Goal: Information Seeking & Learning: Check status

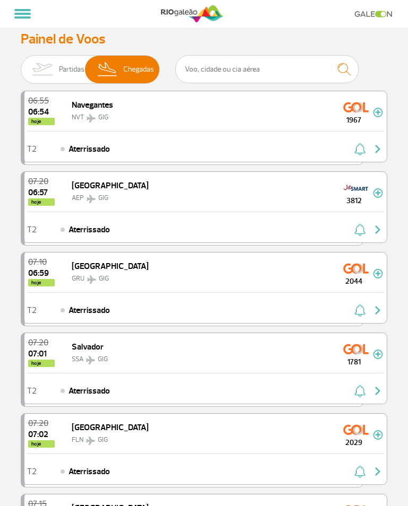
click at [49, 59] on img at bounding box center [41, 70] width 33 height 28
click at [21, 64] on input "Partidas Chegadas" at bounding box center [21, 64] width 0 height 0
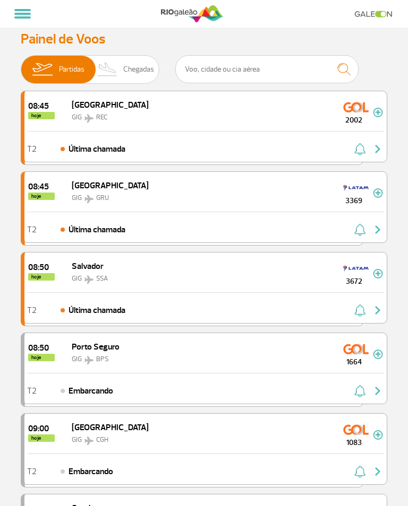
click at [123, 62] on span "Chegadas" at bounding box center [138, 70] width 31 height 28
click at [21, 64] on input "Partidas Chegadas" at bounding box center [21, 64] width 0 height 0
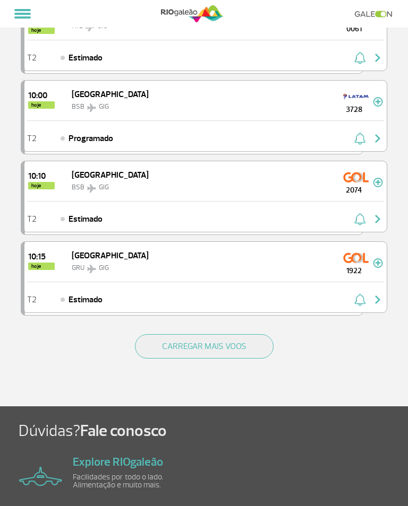
scroll to position [1370, 0]
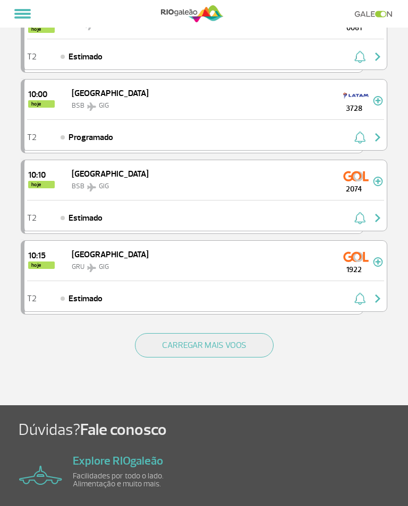
click at [256, 352] on button "CARREGAR MAIS VOOS" at bounding box center [204, 345] width 139 height 24
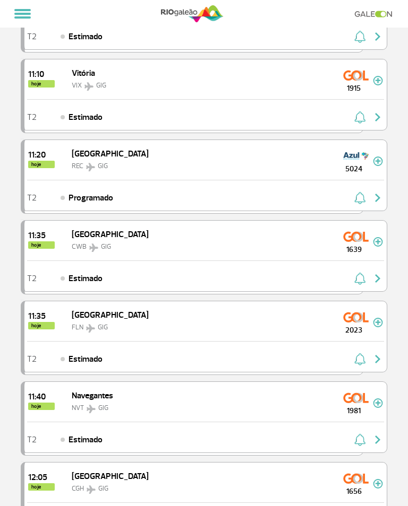
scroll to position [0, 0]
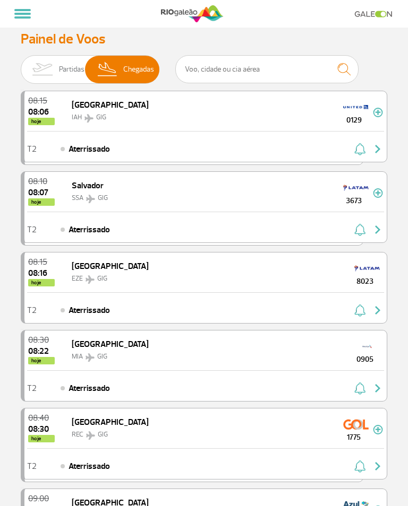
click at [34, 58] on img at bounding box center [41, 70] width 33 height 28
click at [21, 64] on input "Partidas Chegadas" at bounding box center [21, 64] width 0 height 0
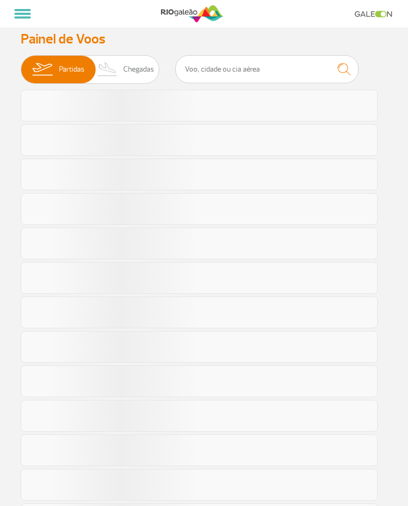
click at [123, 75] on span "Chegadas" at bounding box center [138, 70] width 31 height 28
click at [21, 64] on input "Partidas Chegadas" at bounding box center [21, 64] width 0 height 0
checkbox input "true"
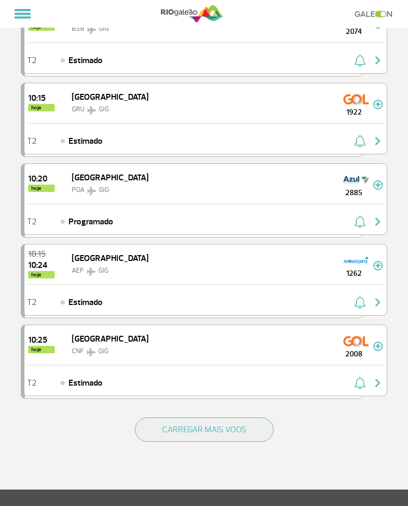
scroll to position [1292, 0]
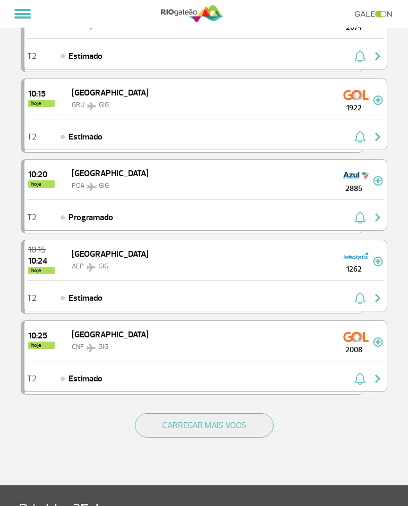
click at [245, 423] on button "CARREGAR MAIS VOOS" at bounding box center [204, 425] width 139 height 24
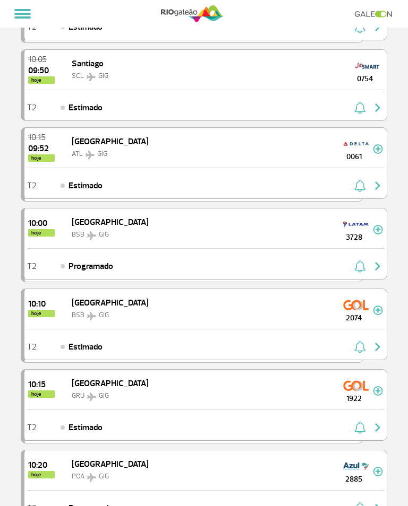
scroll to position [0, 0]
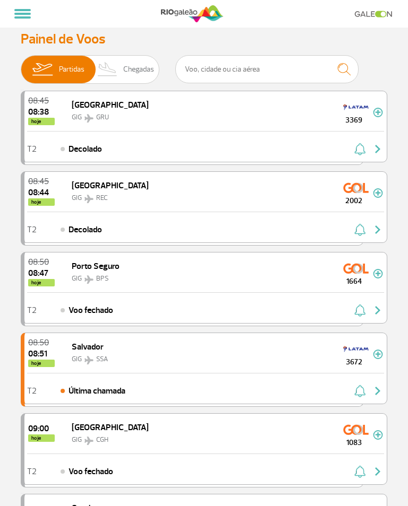
click at [123, 59] on span "Chegadas" at bounding box center [138, 70] width 31 height 28
click at [21, 64] on input "Partidas Chegadas" at bounding box center [21, 64] width 0 height 0
checkbox input "true"
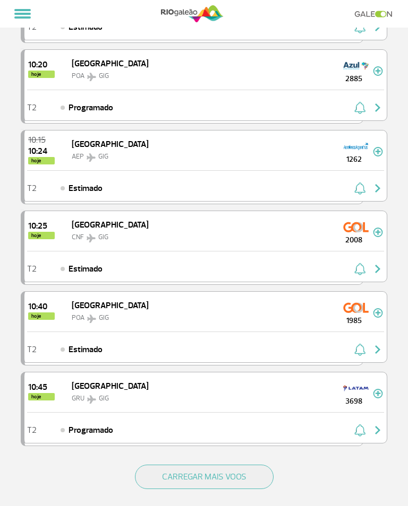
scroll to position [1262, 0]
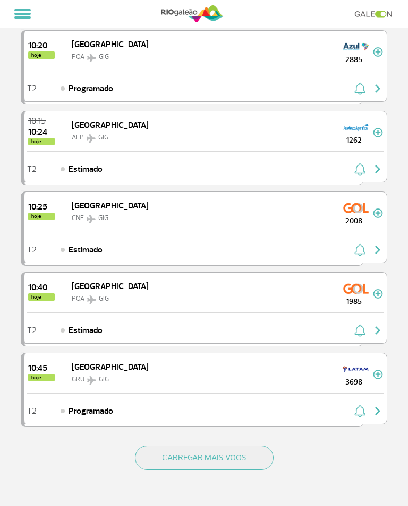
click at [255, 455] on button "CARREGAR MAIS VOOS" at bounding box center [204, 458] width 139 height 24
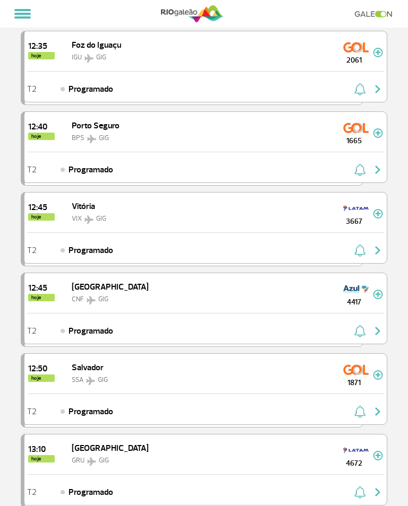
scroll to position [0, 0]
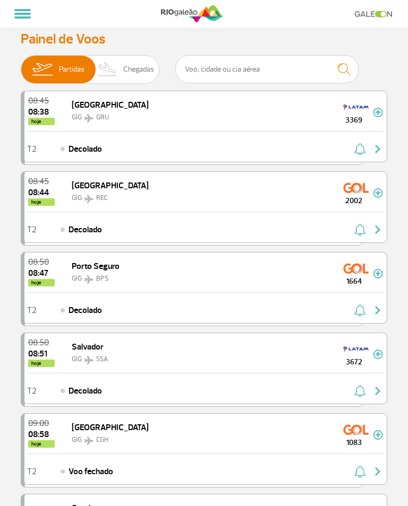
click at [123, 64] on span "Chegadas" at bounding box center [138, 70] width 31 height 28
click at [21, 64] on input "Partidas Chegadas" at bounding box center [21, 64] width 0 height 0
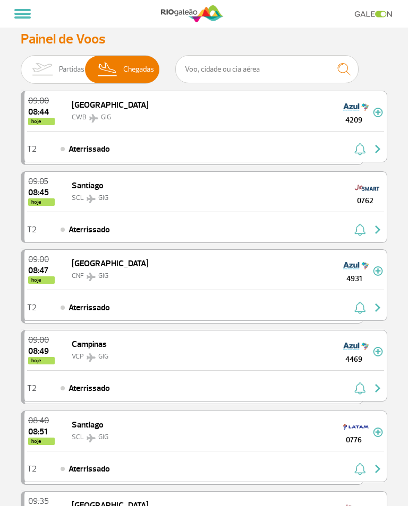
click at [49, 59] on img at bounding box center [41, 70] width 33 height 28
click at [21, 64] on input "Partidas Chegadas" at bounding box center [21, 64] width 0 height 0
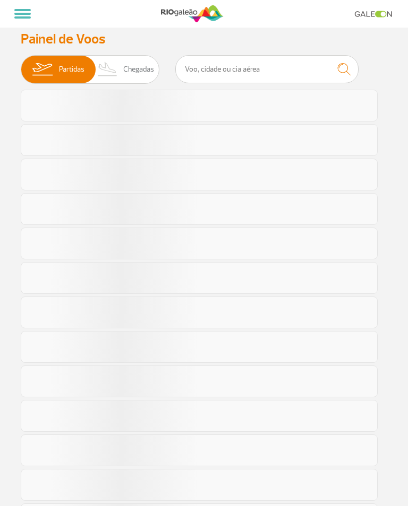
click at [41, 74] on img at bounding box center [41, 70] width 33 height 28
click at [21, 64] on input "Partidas Chegadas" at bounding box center [21, 64] width 0 height 0
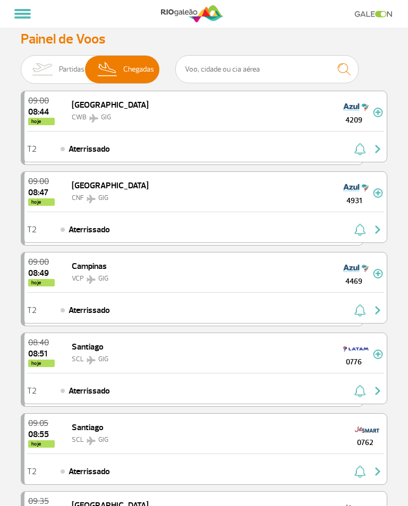
click at [48, 73] on img at bounding box center [41, 70] width 33 height 28
click at [21, 64] on input "Partidas Chegadas" at bounding box center [21, 64] width 0 height 0
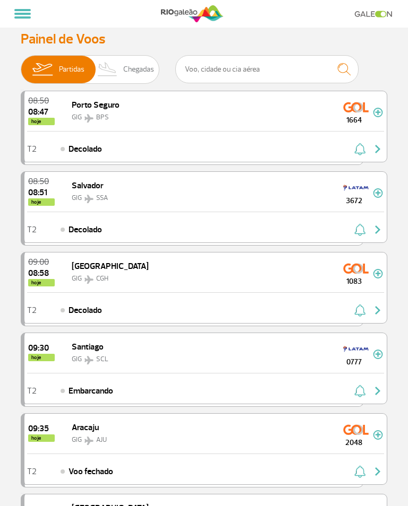
click at [47, 77] on img at bounding box center [41, 70] width 33 height 28
click at [21, 64] on input "Partidas Chegadas" at bounding box center [21, 64] width 0 height 0
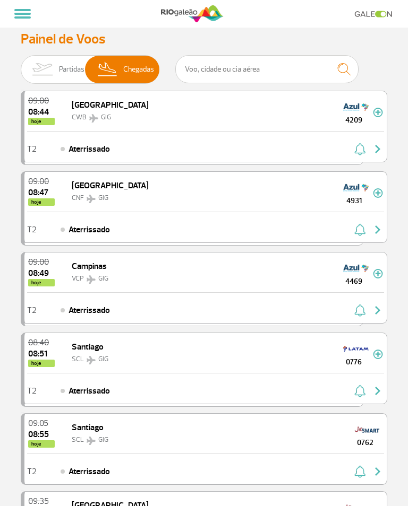
click at [130, 66] on span "Chegadas" at bounding box center [138, 70] width 31 height 28
click at [21, 64] on input "Partidas Chegadas" at bounding box center [21, 64] width 0 height 0
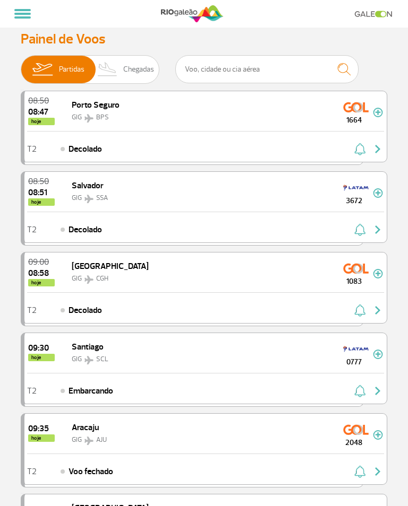
click at [131, 67] on span "Chegadas" at bounding box center [138, 70] width 31 height 28
click at [21, 64] on input "Partidas Chegadas" at bounding box center [21, 64] width 0 height 0
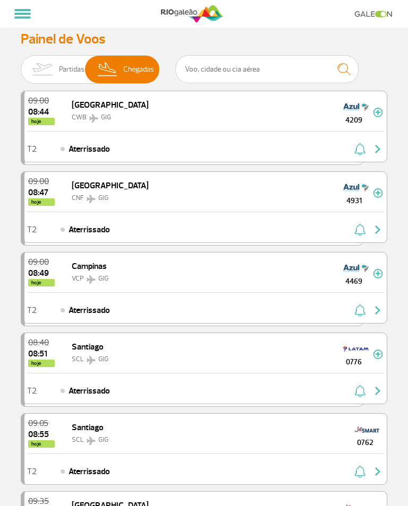
click at [123, 70] on span "Chegadas" at bounding box center [138, 70] width 31 height 28
click at [21, 64] on input "Partidas Chegadas" at bounding box center [21, 64] width 0 height 0
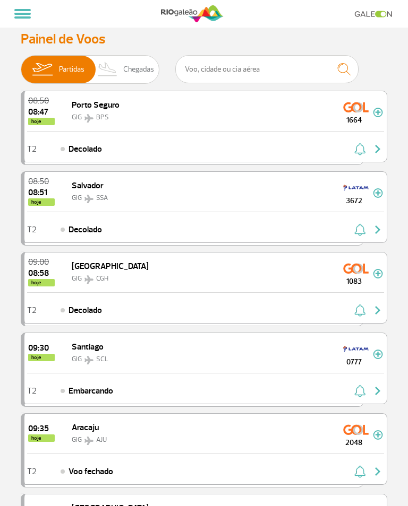
click at [131, 57] on span "Chegadas" at bounding box center [138, 70] width 31 height 28
click at [21, 64] on input "Partidas Chegadas" at bounding box center [21, 64] width 0 height 0
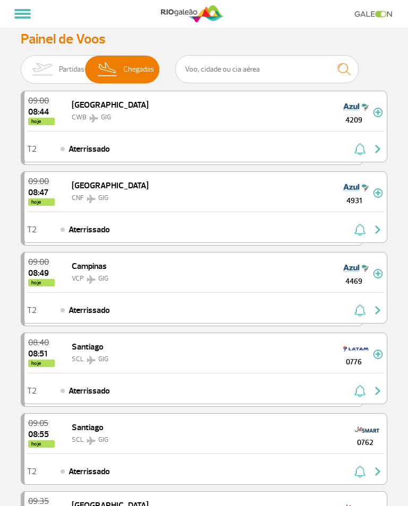
click at [123, 72] on span "Chegadas" at bounding box center [138, 70] width 31 height 28
click at [21, 64] on input "Partidas Chegadas" at bounding box center [21, 64] width 0 height 0
checkbox input "false"
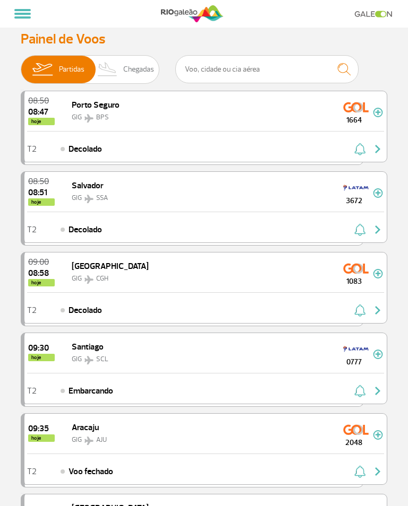
click at [127, 76] on span "Chegadas" at bounding box center [138, 70] width 31 height 28
click at [21, 64] on input "Partidas Chegadas" at bounding box center [21, 64] width 0 height 0
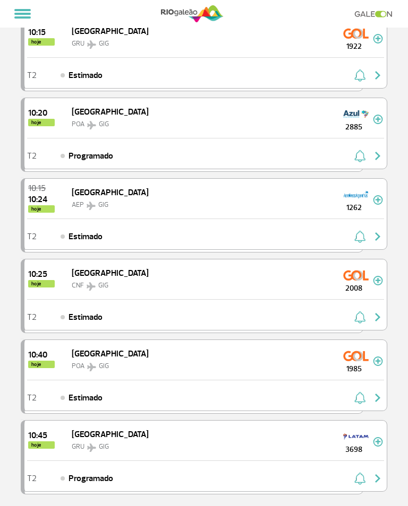
scroll to position [1318, 0]
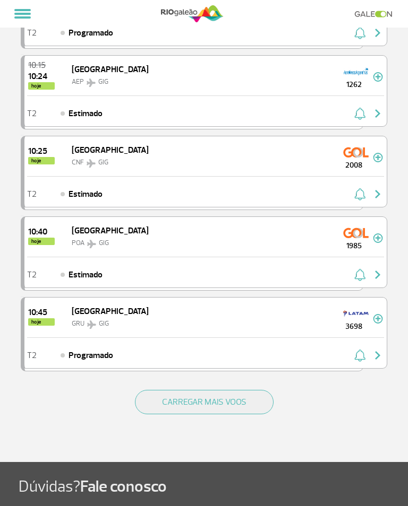
click at [255, 405] on button "CARREGAR MAIS VOOS" at bounding box center [204, 402] width 139 height 24
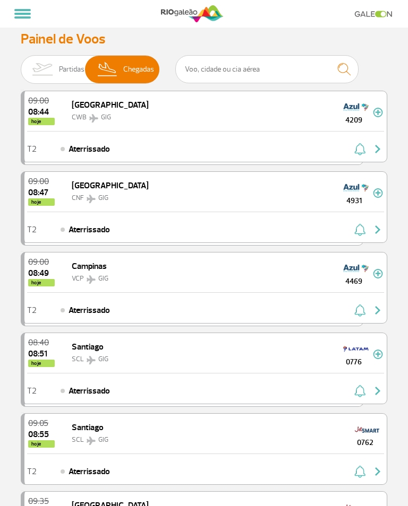
scroll to position [0, 0]
click at [48, 57] on img at bounding box center [41, 70] width 33 height 28
click at [21, 64] on input "Partidas Chegadas" at bounding box center [21, 64] width 0 height 0
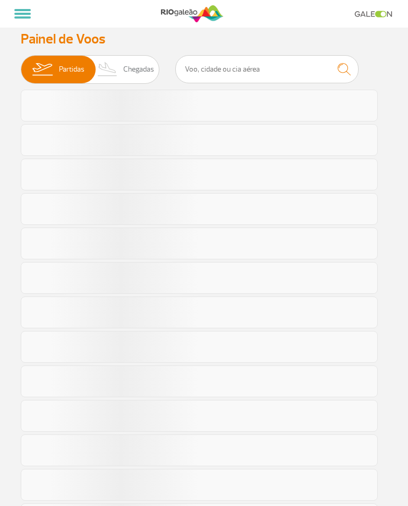
click at [42, 68] on img at bounding box center [41, 70] width 33 height 28
click at [21, 64] on input "Partidas Chegadas" at bounding box center [21, 64] width 0 height 0
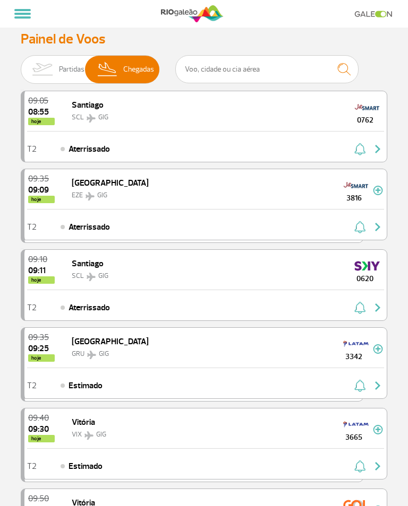
click at [49, 57] on img at bounding box center [41, 70] width 33 height 28
click at [21, 64] on input "Partidas Chegadas" at bounding box center [21, 64] width 0 height 0
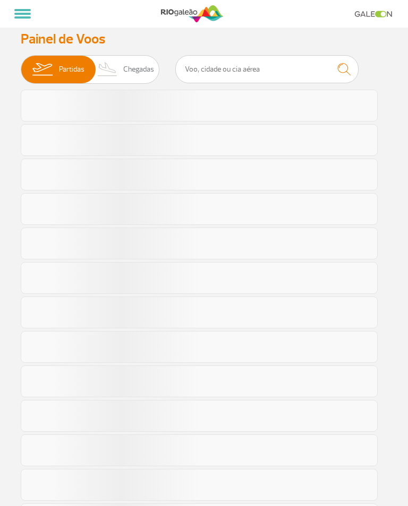
click at [68, 62] on span "Partidas" at bounding box center [71, 70] width 25 height 28
click at [21, 64] on input "Partidas Chegadas" at bounding box center [21, 64] width 0 height 0
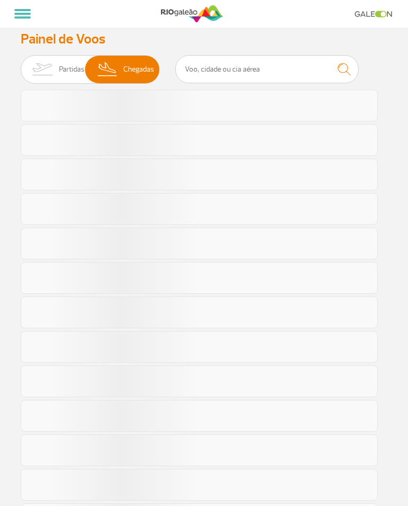
click at [123, 61] on span "Chegadas" at bounding box center [138, 70] width 31 height 28
click at [21, 64] on input "Partidas Chegadas" at bounding box center [21, 64] width 0 height 0
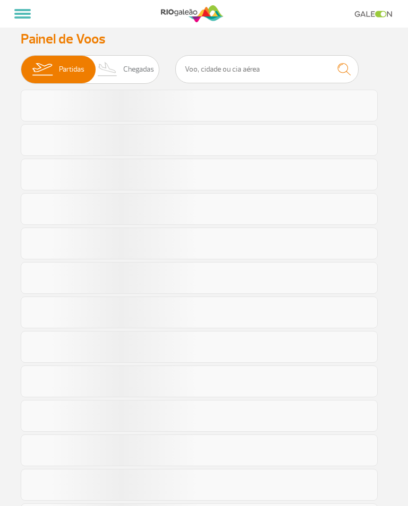
click at [123, 60] on span "Chegadas" at bounding box center [138, 70] width 31 height 28
click at [21, 64] on input "Partidas Chegadas" at bounding box center [21, 64] width 0 height 0
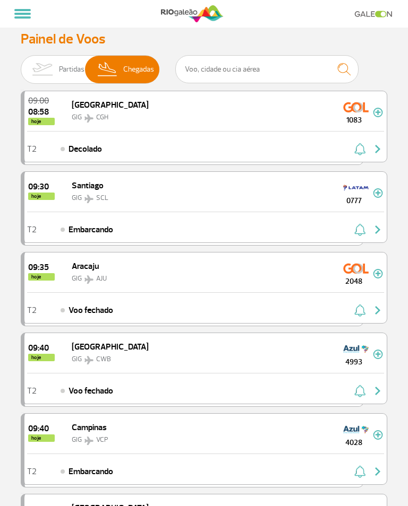
click at [61, 62] on span "Partidas" at bounding box center [71, 70] width 25 height 28
click at [21, 64] on input "Partidas Chegadas" at bounding box center [21, 64] width 0 height 0
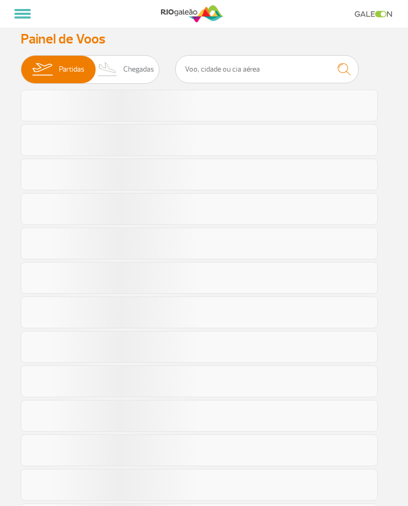
click at [68, 78] on span "Partidas" at bounding box center [71, 70] width 25 height 28
click at [21, 64] on input "Partidas Chegadas" at bounding box center [21, 64] width 0 height 0
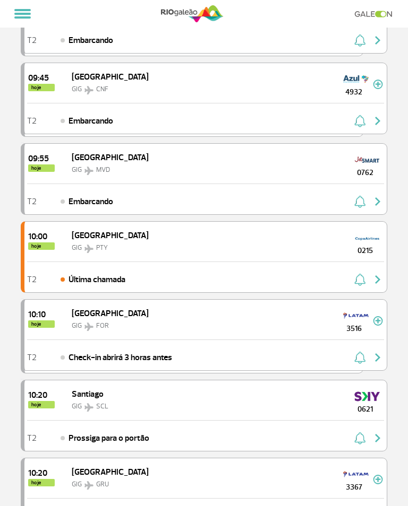
scroll to position [432, 0]
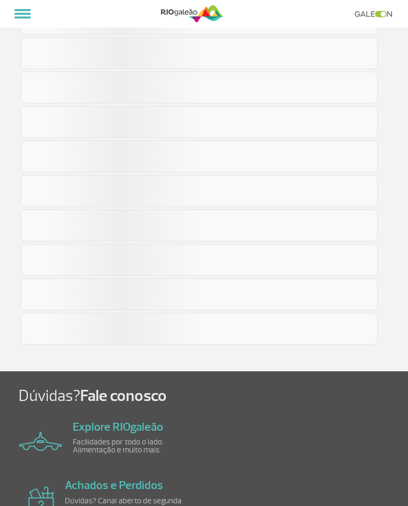
scroll to position [0, 0]
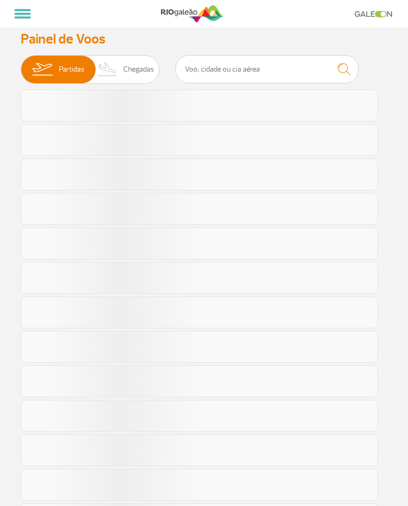
click at [64, 70] on span "Partidas" at bounding box center [71, 70] width 25 height 28
click at [21, 64] on input "Partidas Chegadas" at bounding box center [21, 64] width 0 height 0
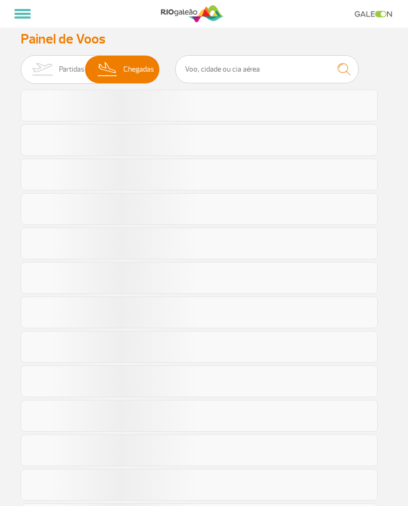
click at [97, 56] on img at bounding box center [107, 70] width 31 height 28
click at [21, 64] on input "Partidas Chegadas" at bounding box center [21, 64] width 0 height 0
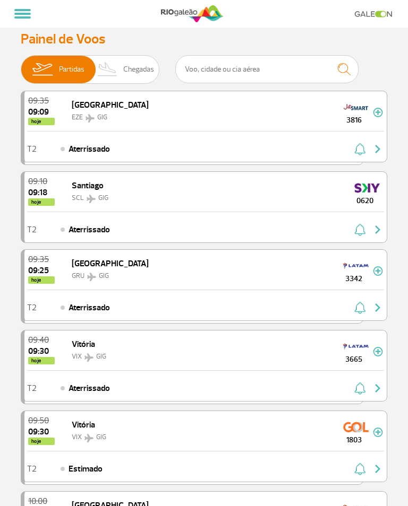
click at [124, 67] on span "Chegadas" at bounding box center [138, 70] width 31 height 28
click at [21, 64] on input "Partidas Chegadas" at bounding box center [21, 64] width 0 height 0
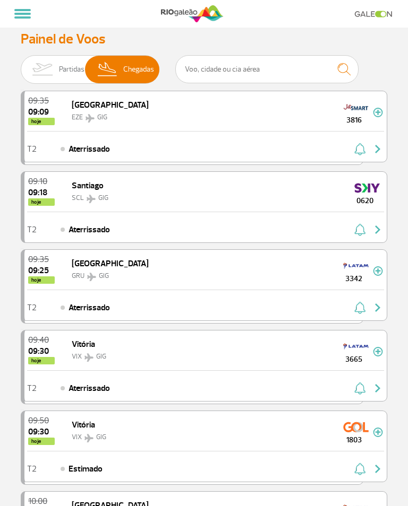
click at [123, 75] on span "Chegadas" at bounding box center [138, 70] width 31 height 28
click at [21, 64] on input "Partidas Chegadas" at bounding box center [21, 64] width 0 height 0
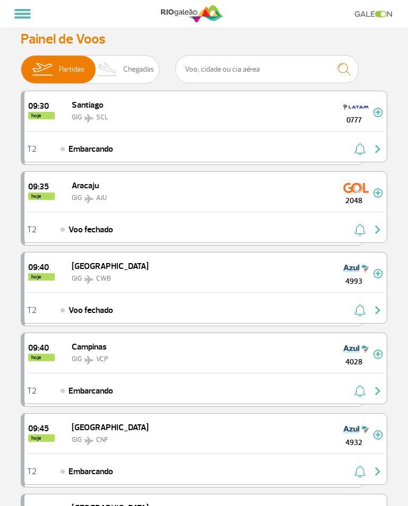
click at [92, 61] on img at bounding box center [107, 70] width 31 height 28
click at [21, 64] on input "Partidas Chegadas" at bounding box center [21, 64] width 0 height 0
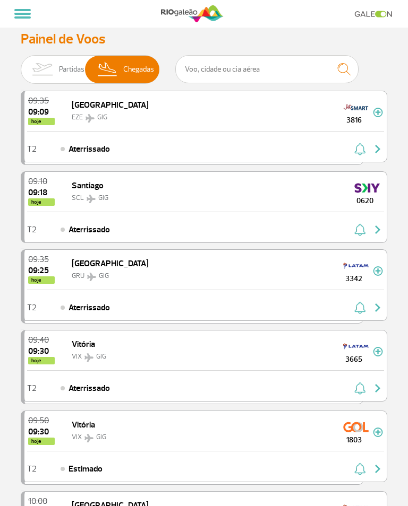
click at [123, 64] on span "Chegadas" at bounding box center [138, 70] width 31 height 28
click at [21, 64] on input "Partidas Chegadas" at bounding box center [21, 64] width 0 height 0
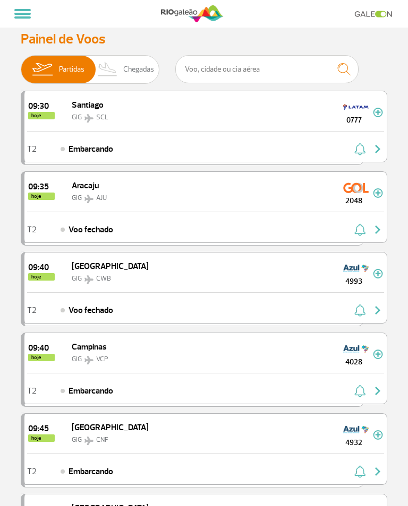
click at [123, 67] on span "Chegadas" at bounding box center [138, 70] width 31 height 28
click at [21, 64] on input "Partidas Chegadas" at bounding box center [21, 64] width 0 height 0
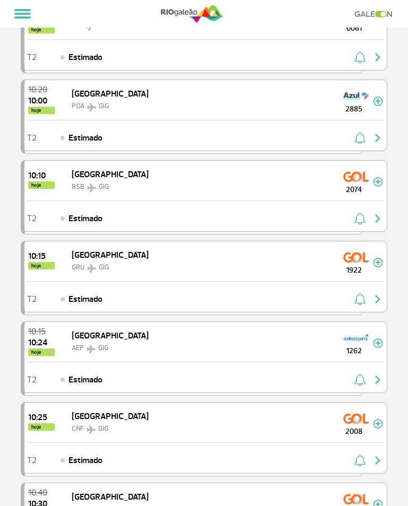
scroll to position [662, 0]
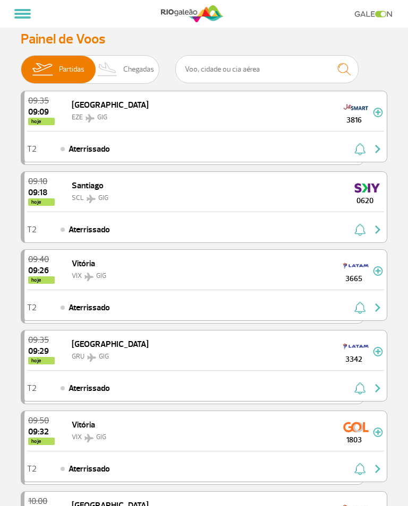
click at [132, 67] on span "Chegadas" at bounding box center [138, 70] width 31 height 28
click at [21, 64] on input "Partidas Chegadas" at bounding box center [21, 64] width 0 height 0
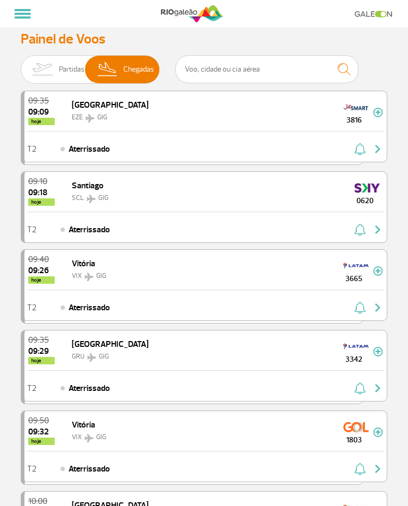
click at [123, 74] on span "Chegadas" at bounding box center [138, 70] width 31 height 28
click at [21, 64] on input "Partidas Chegadas" at bounding box center [21, 64] width 0 height 0
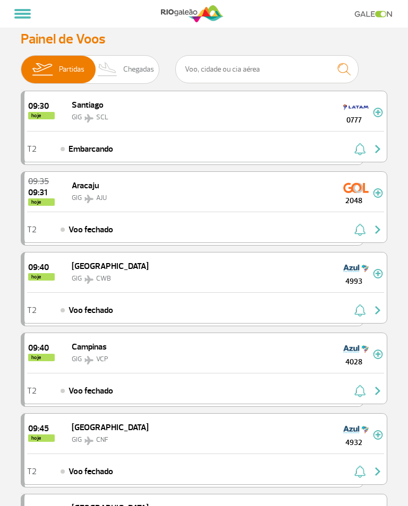
click at [127, 73] on span "Chegadas" at bounding box center [138, 70] width 31 height 28
click at [21, 64] on input "Partidas Chegadas" at bounding box center [21, 64] width 0 height 0
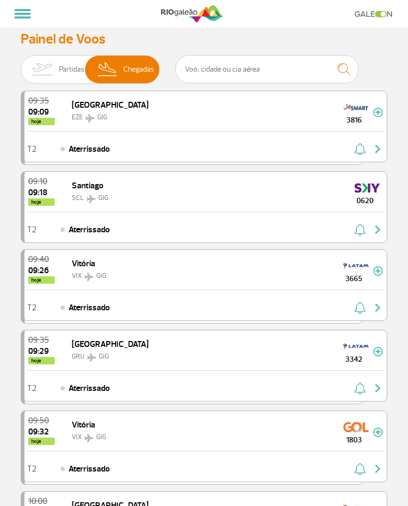
click at [123, 71] on span "Chegadas" at bounding box center [138, 70] width 31 height 28
click at [21, 64] on input "Partidas Chegadas" at bounding box center [21, 64] width 0 height 0
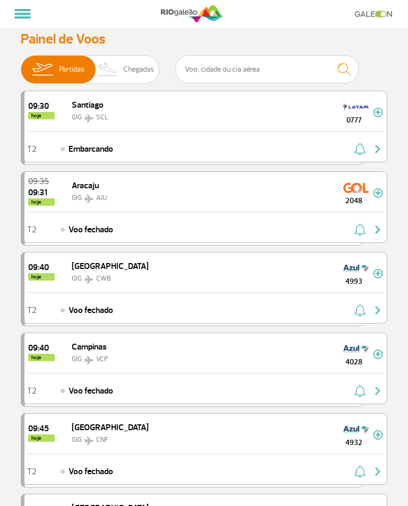
click at [104, 70] on img at bounding box center [107, 70] width 31 height 28
click at [21, 64] on input "Partidas Chegadas" at bounding box center [21, 64] width 0 height 0
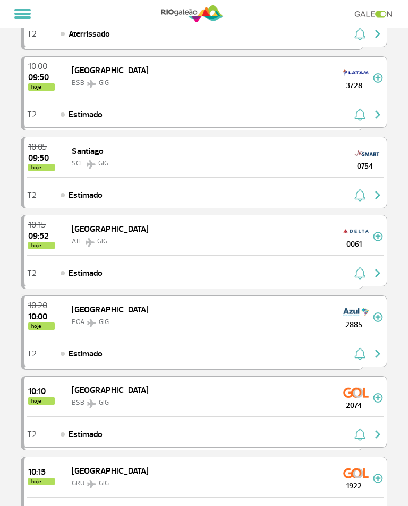
scroll to position [391, 0]
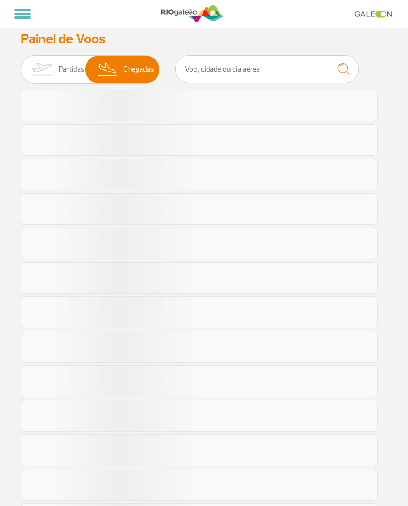
click at [44, 66] on img at bounding box center [41, 70] width 33 height 28
click at [21, 64] on input "Partidas Chegadas" at bounding box center [21, 64] width 0 height 0
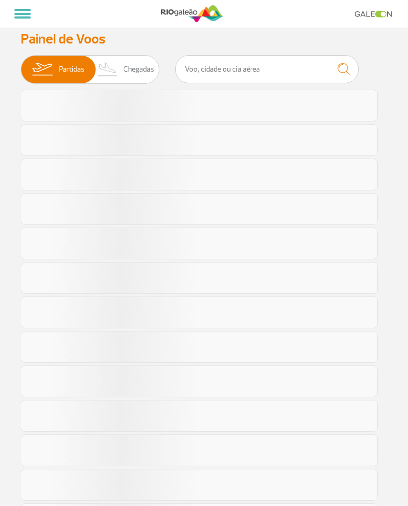
click at [111, 55] on span "Partidas Chegadas" at bounding box center [90, 69] width 139 height 29
click at [21, 64] on input "Partidas Chegadas" at bounding box center [21, 64] width 0 height 0
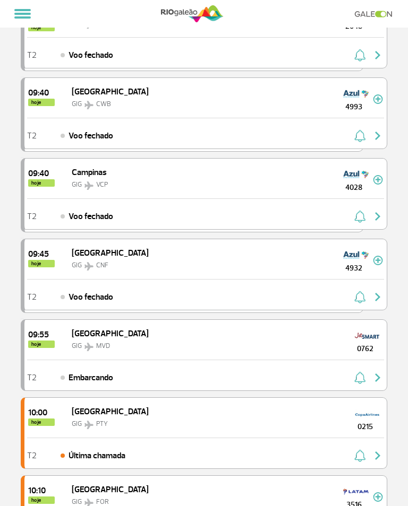
scroll to position [108, 0]
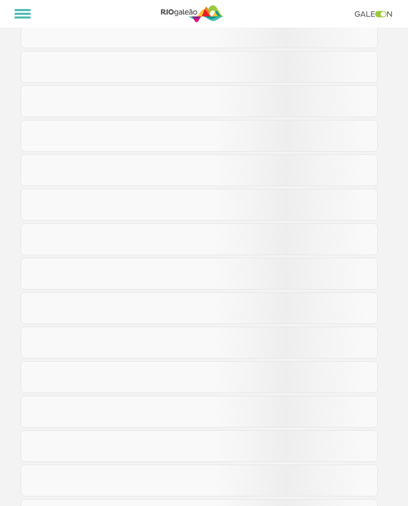
scroll to position [0, 0]
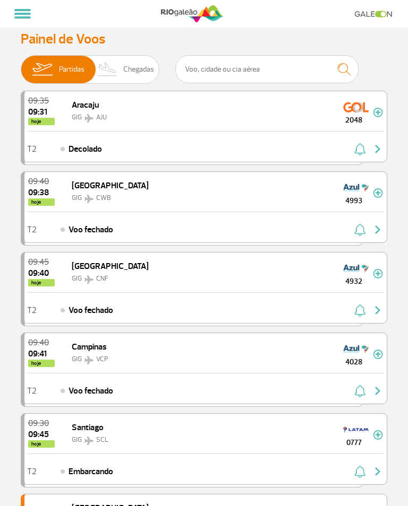
click at [123, 71] on span "Chegadas" at bounding box center [138, 70] width 31 height 28
click at [21, 64] on input "Partidas Chegadas" at bounding box center [21, 64] width 0 height 0
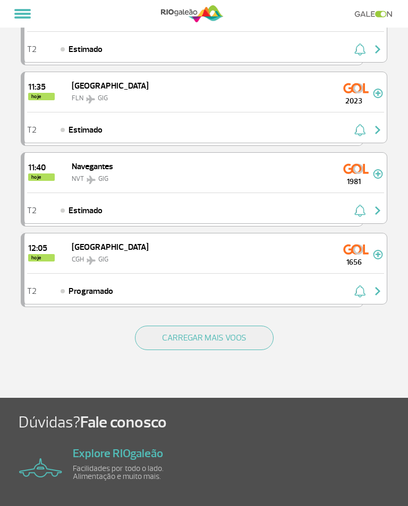
scroll to position [1388, 0]
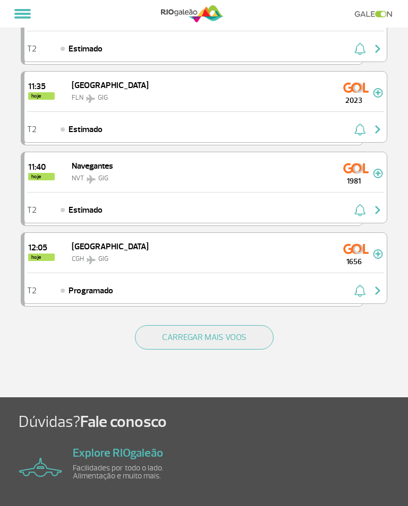
click at [249, 339] on button "CARREGAR MAIS VOOS" at bounding box center [204, 337] width 139 height 24
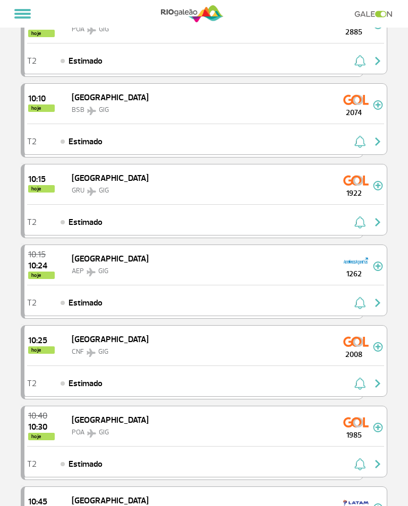
scroll to position [110, 0]
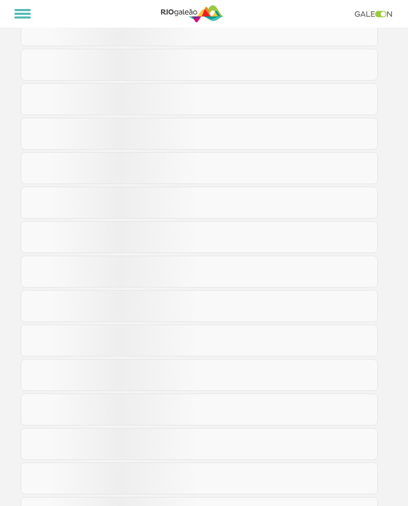
scroll to position [0, 0]
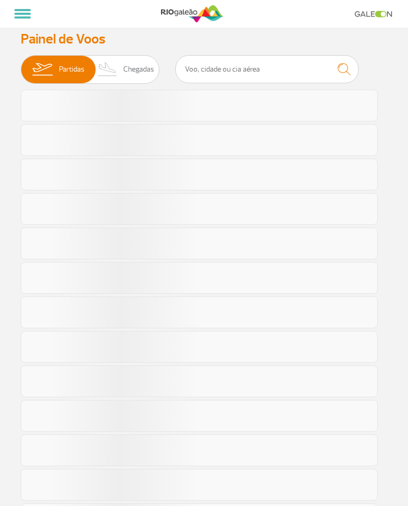
click at [45, 67] on img at bounding box center [41, 70] width 33 height 28
click at [21, 64] on input "Partidas Chegadas" at bounding box center [21, 64] width 0 height 0
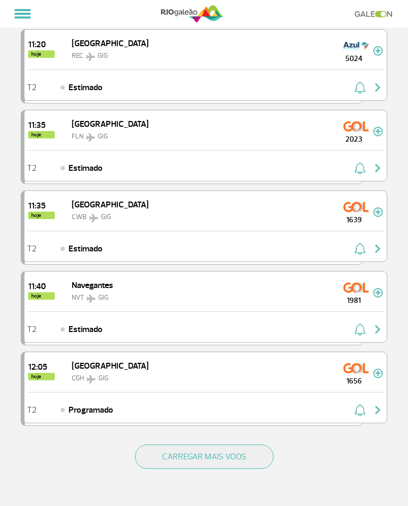
scroll to position [1271, 0]
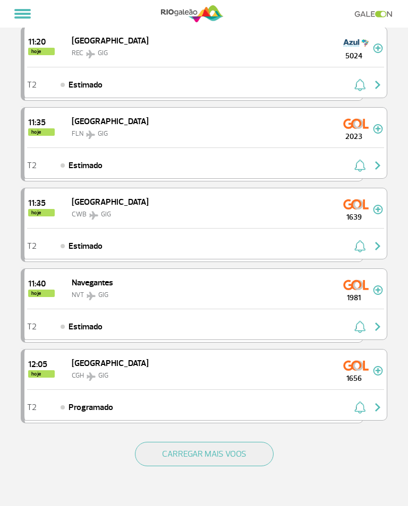
click at [243, 462] on button "CARREGAR MAIS VOOS" at bounding box center [204, 454] width 139 height 24
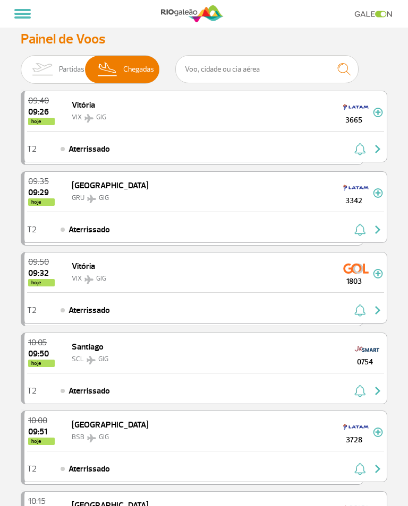
scroll to position [0, 0]
click at [46, 63] on img at bounding box center [41, 70] width 33 height 28
click at [21, 64] on input "Partidas Chegadas" at bounding box center [21, 64] width 0 height 0
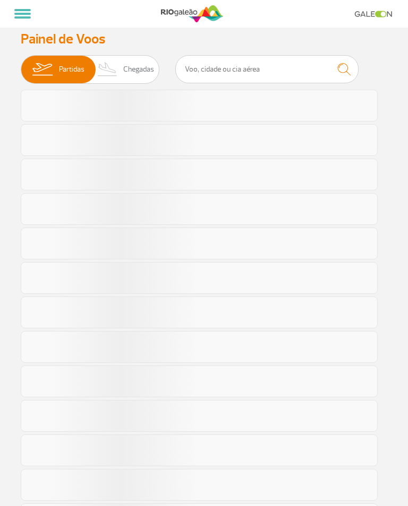
click at [47, 67] on img at bounding box center [41, 70] width 33 height 28
click at [21, 64] on input "Partidas Chegadas" at bounding box center [21, 64] width 0 height 0
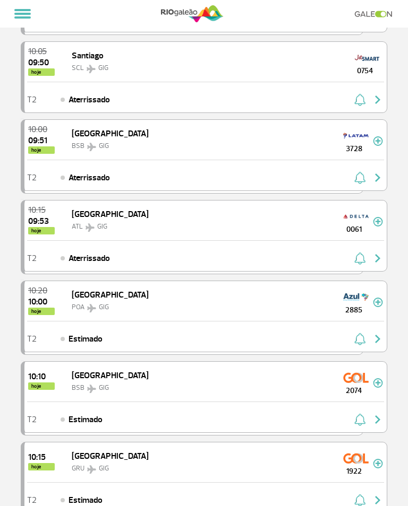
scroll to position [60, 0]
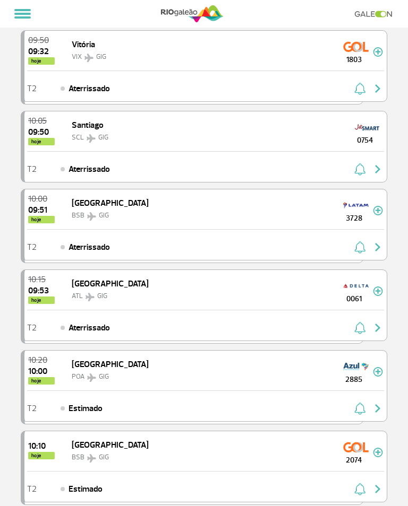
click at [42, 23] on img at bounding box center [41, 9] width 33 height 28
click at [21, 4] on input "Partidas Chegadas" at bounding box center [21, 4] width 0 height 0
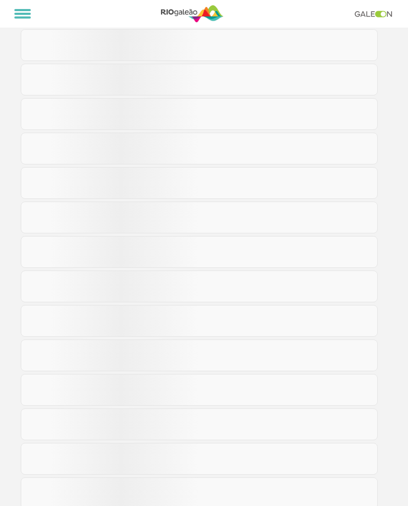
scroll to position [0, 0]
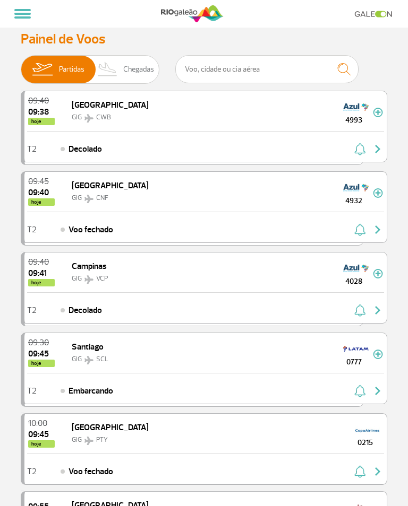
click at [132, 72] on span "Chegadas" at bounding box center [138, 70] width 31 height 28
click at [21, 64] on input "Partidas Chegadas" at bounding box center [21, 64] width 0 height 0
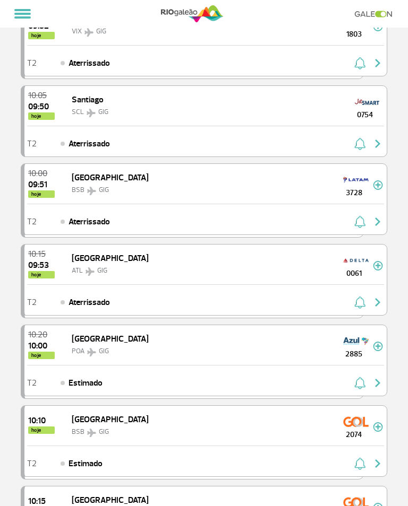
scroll to position [72, 0]
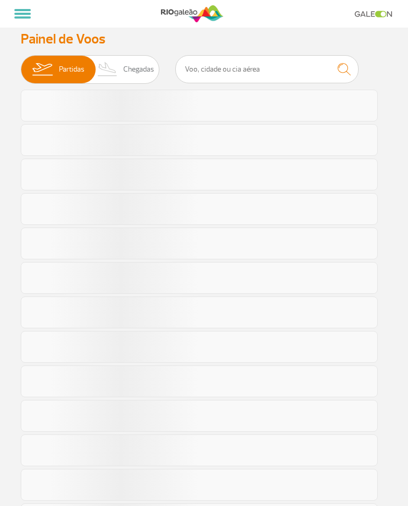
click at [128, 70] on span "Chegadas" at bounding box center [138, 70] width 31 height 28
click at [21, 64] on input "Partidas Chegadas" at bounding box center [21, 64] width 0 height 0
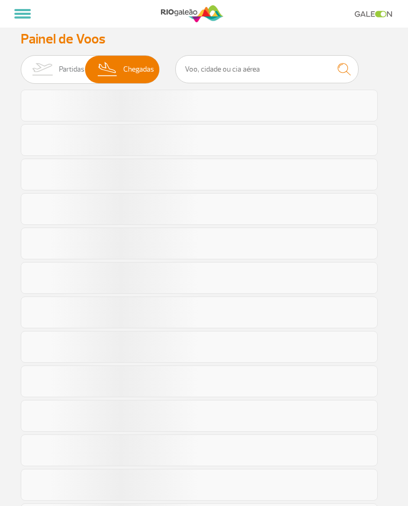
click at [139, 60] on span "Partidas Chegadas" at bounding box center [90, 69] width 139 height 29
click at [21, 64] on input "Partidas Chegadas" at bounding box center [21, 64] width 0 height 0
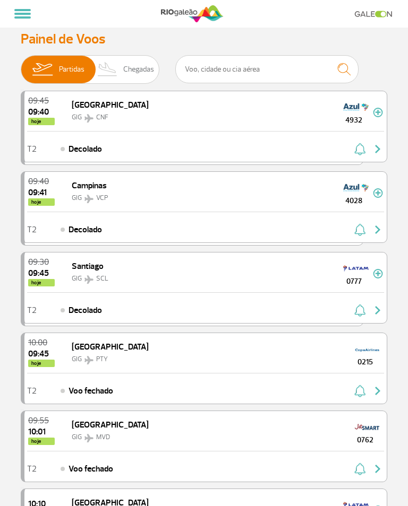
click at [127, 58] on span "Chegadas" at bounding box center [138, 70] width 31 height 28
click at [21, 64] on input "Partidas Chegadas" at bounding box center [21, 64] width 0 height 0
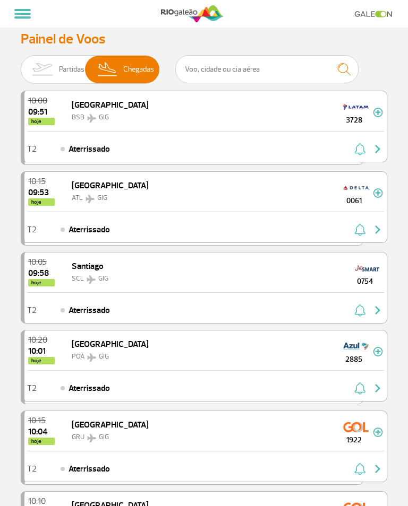
click at [123, 62] on span "Chegadas" at bounding box center [138, 70] width 31 height 28
click at [21, 64] on input "Partidas Chegadas" at bounding box center [21, 64] width 0 height 0
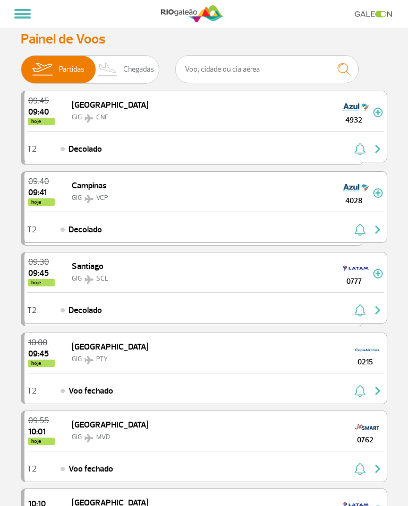
click at [135, 63] on span "Chegadas" at bounding box center [138, 70] width 31 height 28
click at [21, 64] on input "Partidas Chegadas" at bounding box center [21, 64] width 0 height 0
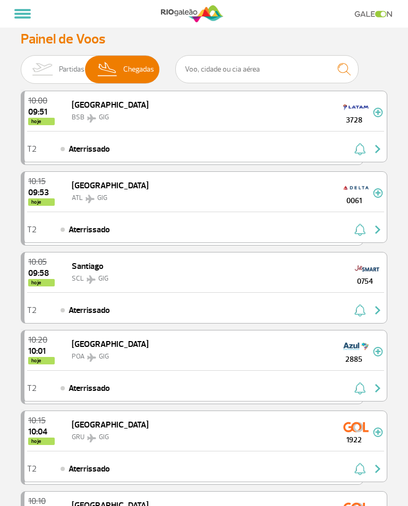
click at [123, 66] on span "Chegadas" at bounding box center [138, 70] width 31 height 28
click at [21, 64] on input "Partidas Chegadas" at bounding box center [21, 64] width 0 height 0
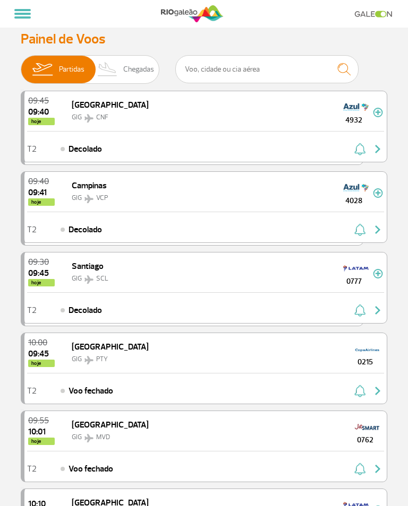
click at [105, 63] on img at bounding box center [107, 70] width 31 height 28
click at [21, 64] on input "Partidas Chegadas" at bounding box center [21, 64] width 0 height 0
checkbox input "true"
